Goal: Check status: Check status

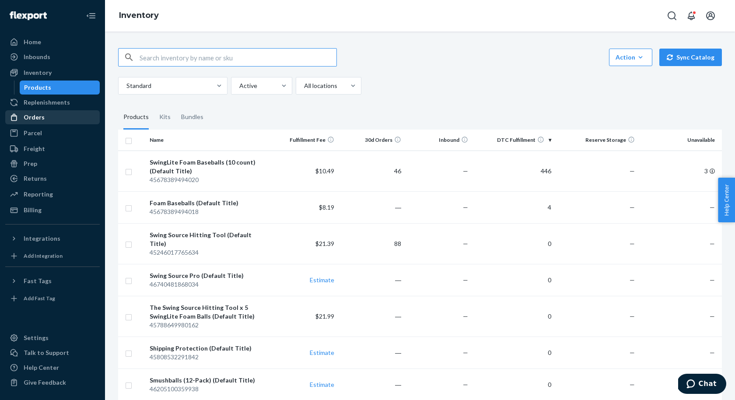
click at [50, 115] on div "Orders" at bounding box center [52, 117] width 93 height 12
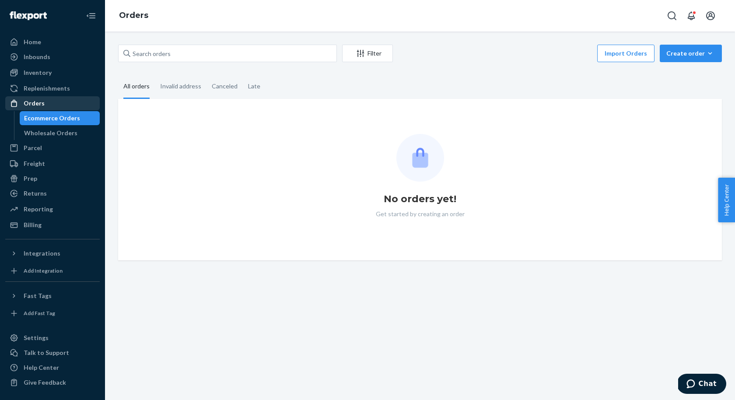
click at [47, 101] on div "Orders" at bounding box center [52, 103] width 93 height 12
click at [37, 75] on div "Inventory" at bounding box center [38, 72] width 28 height 9
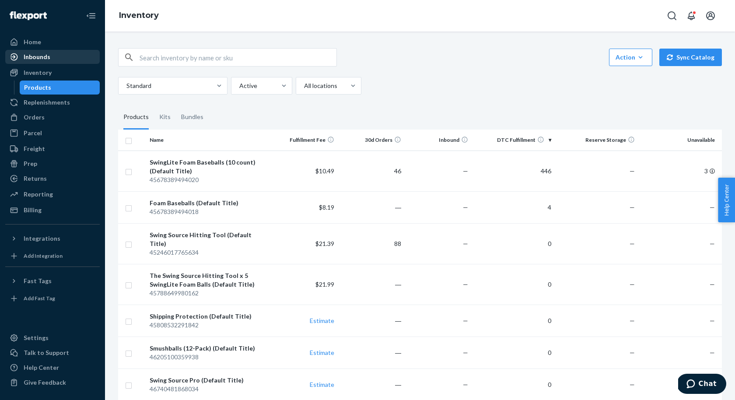
click at [36, 59] on div "Inbounds" at bounding box center [37, 56] width 27 height 9
